Goal: Transaction & Acquisition: Purchase product/service

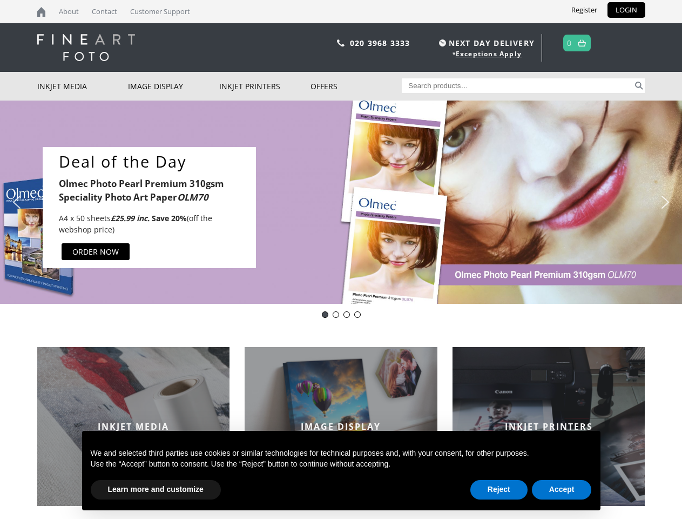
click at [341, 259] on div "Slider" at bounding box center [448, 207] width 362 height 120
click at [341, 202] on div "Slider" at bounding box center [448, 207] width 362 height 120
click at [149, 207] on div "Deal of the Day Olmec Photo Pearl Premium 310gsm Speciality Photo Art Paper OLM…" at bounding box center [149, 207] width 213 height 120
click at [448, 207] on div "Slider" at bounding box center [448, 207] width 362 height 120
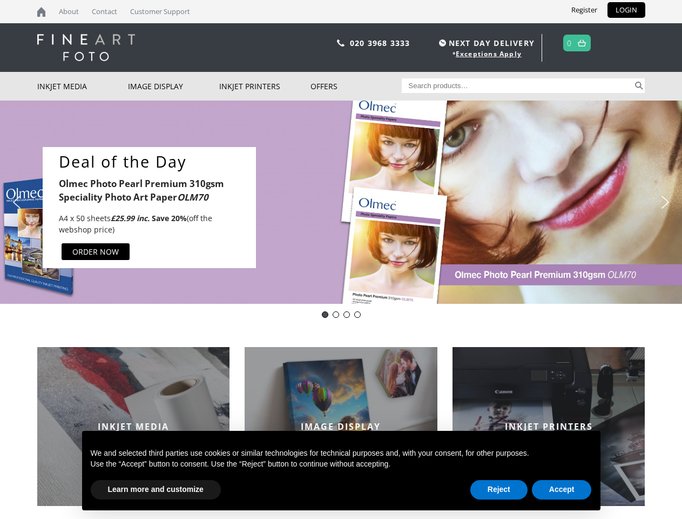
click at [17, 202] on img "previous arrow" at bounding box center [16, 201] width 17 height 17
click at [666, 202] on img "next arrow" at bounding box center [665, 201] width 17 height 17
click at [325, 314] on div "DOTD - OLM70 - Photo Pearl Premium 310gsm" at bounding box center [325, 314] width 6 height 6
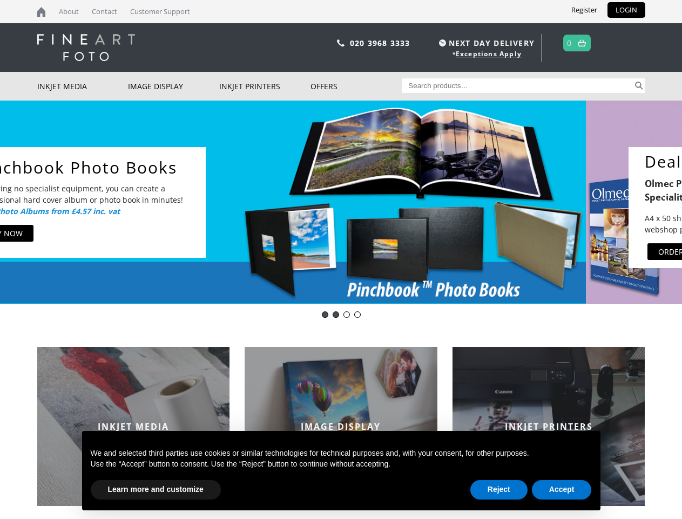
click at [336, 314] on div "Deal of the Day - Innova IFA12" at bounding box center [336, 314] width 6 height 6
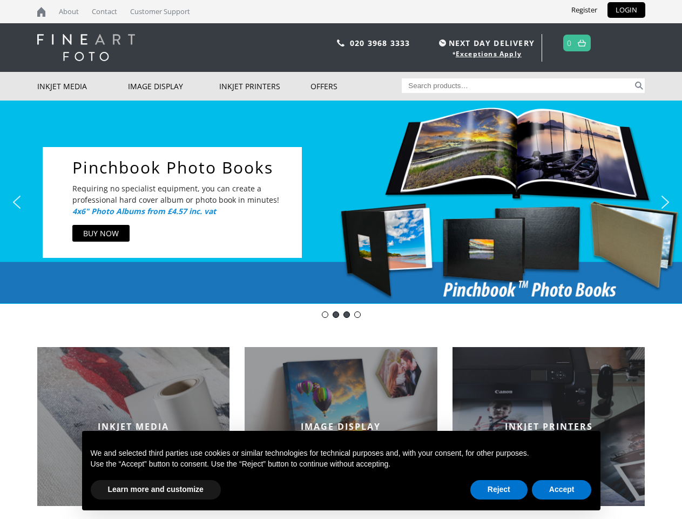
click at [347, 314] on div "Innova-general" at bounding box center [347, 314] width 6 height 6
